Goal: Find specific page/section: Find specific page/section

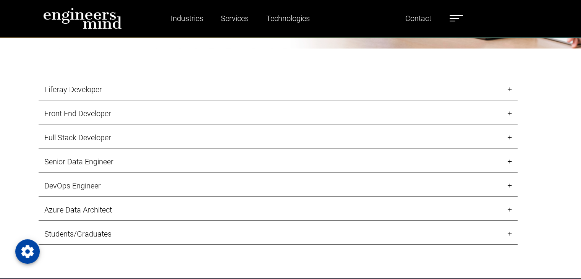
scroll to position [799, 0]
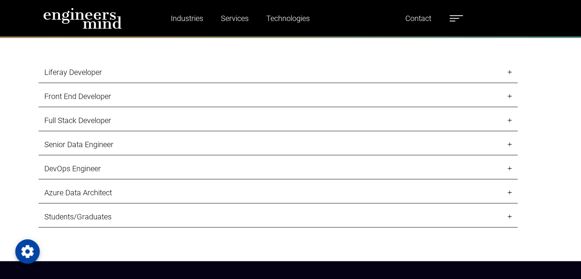
click at [130, 70] on link "Liferay Developer" at bounding box center [278, 72] width 479 height 21
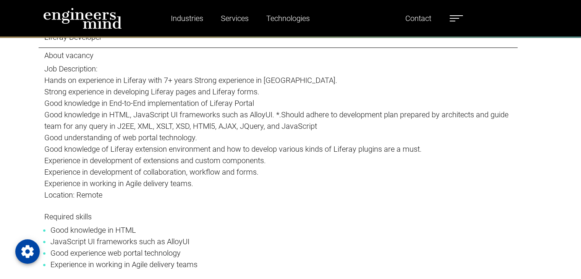
scroll to position [761, 0]
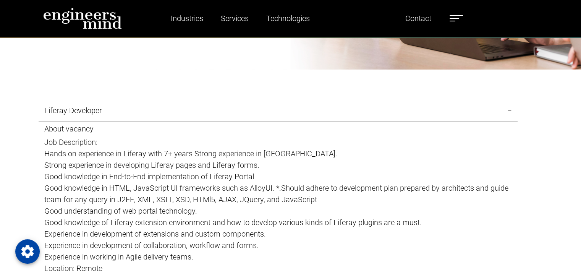
click at [113, 114] on link "Liferay Developer" at bounding box center [278, 110] width 479 height 21
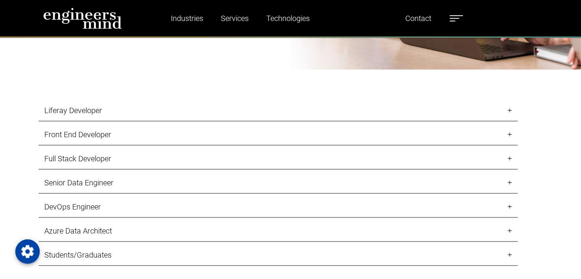
click at [118, 135] on link "Front End Developer" at bounding box center [278, 134] width 479 height 21
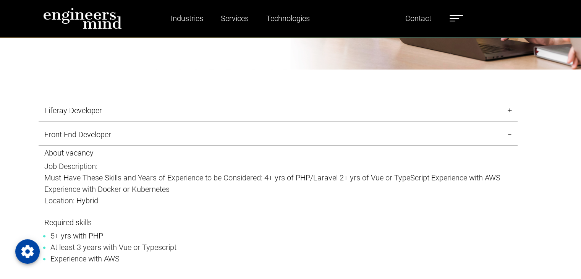
click at [118, 135] on link "Front End Developer" at bounding box center [278, 134] width 479 height 21
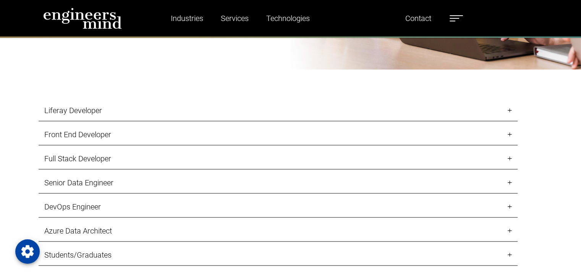
click at [118, 154] on link "Full Stack Developer" at bounding box center [278, 158] width 479 height 21
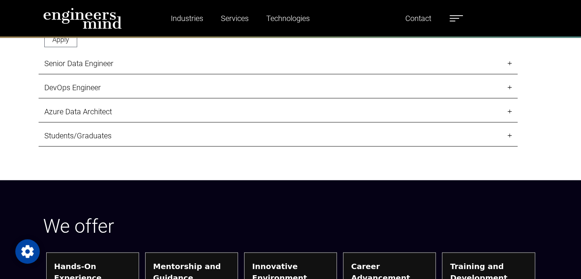
scroll to position [1220, 0]
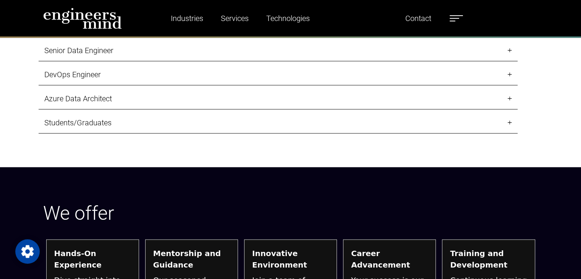
click at [110, 127] on link "Students/Graduates" at bounding box center [278, 122] width 479 height 21
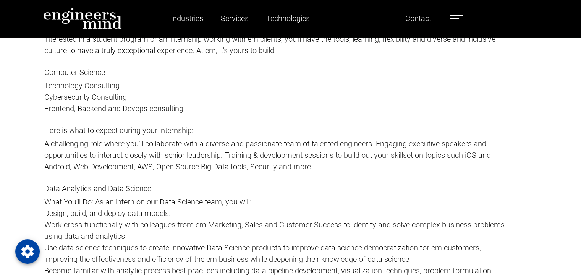
scroll to position [1029, 0]
